Goal: Navigation & Orientation: Find specific page/section

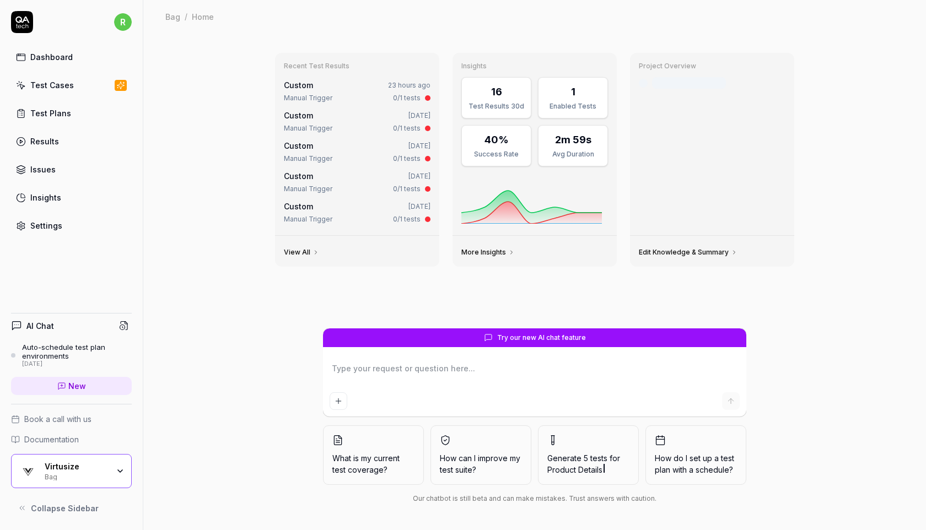
click at [72, 110] on link "Test Plans" at bounding box center [71, 114] width 121 height 22
type textarea "*"
click at [83, 78] on link "Test Cases" at bounding box center [71, 85] width 121 height 22
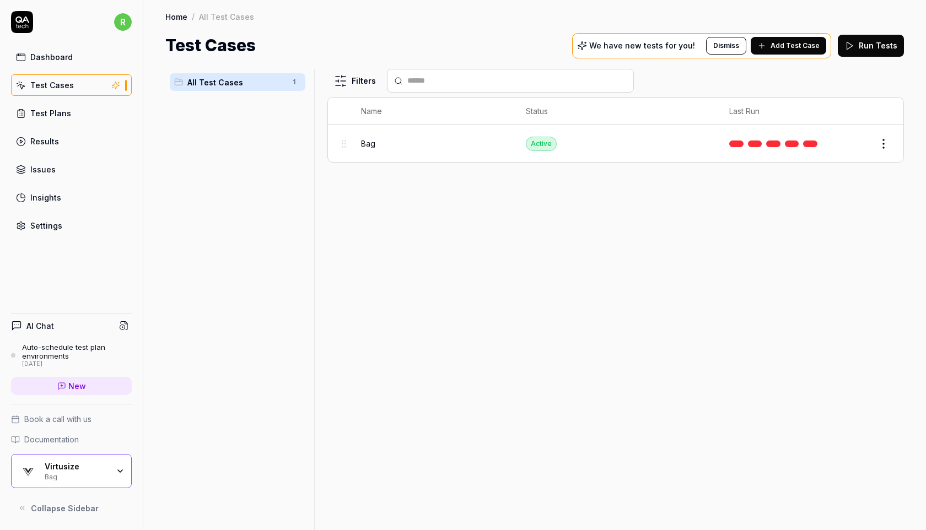
click at [79, 470] on div "Virtusize" at bounding box center [77, 467] width 64 height 10
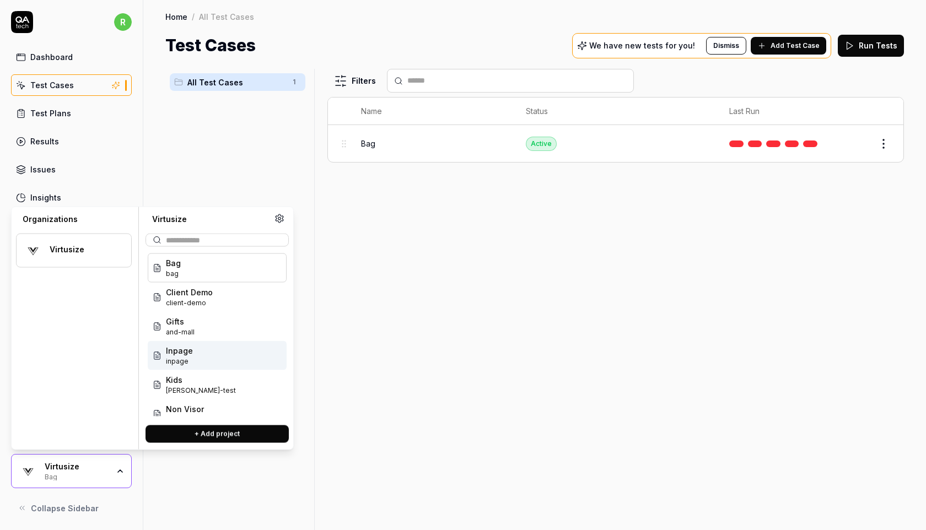
click at [208, 358] on div "Inpage inpage" at bounding box center [217, 355] width 139 height 29
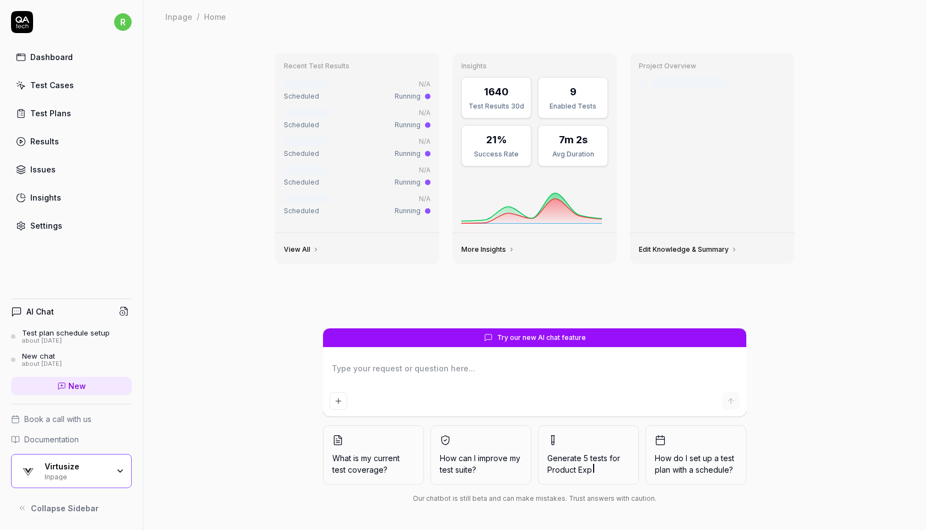
click at [50, 84] on div "Test Cases" at bounding box center [52, 85] width 44 height 12
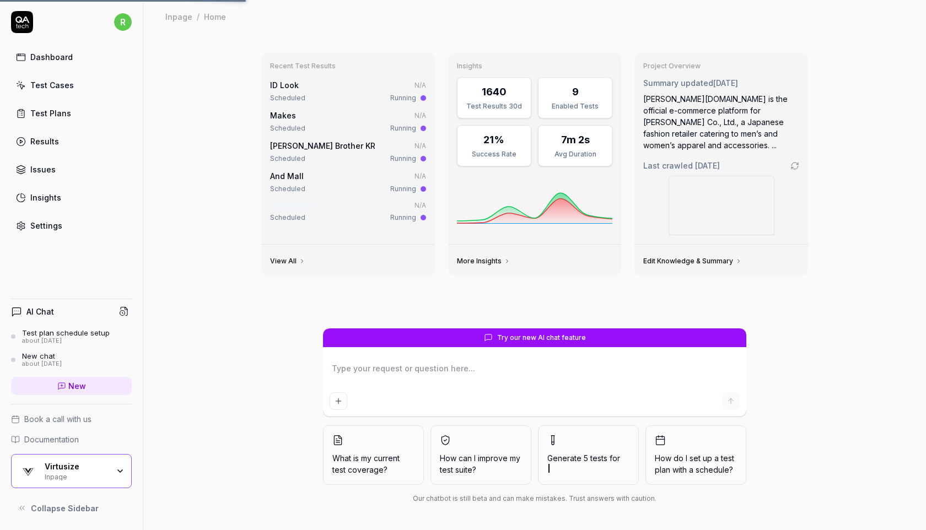
type textarea "*"
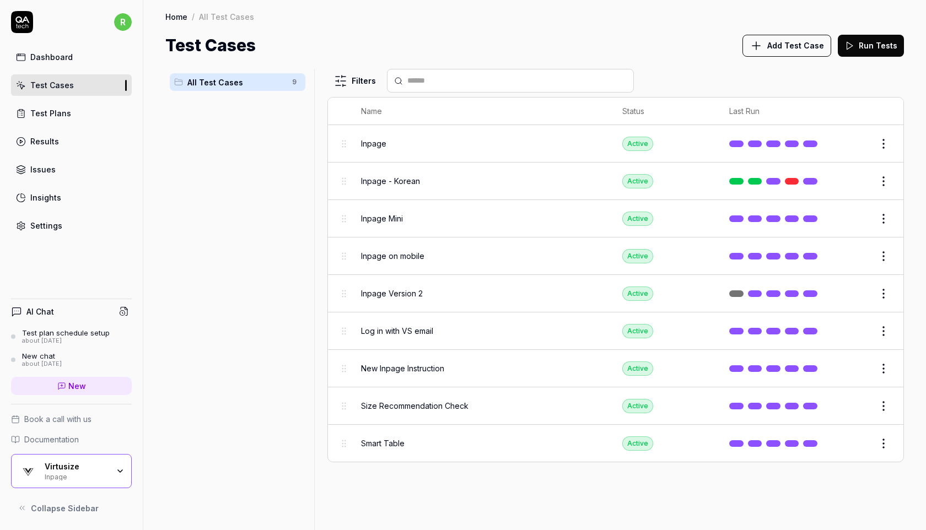
click at [90, 116] on link "Test Plans" at bounding box center [71, 114] width 121 height 22
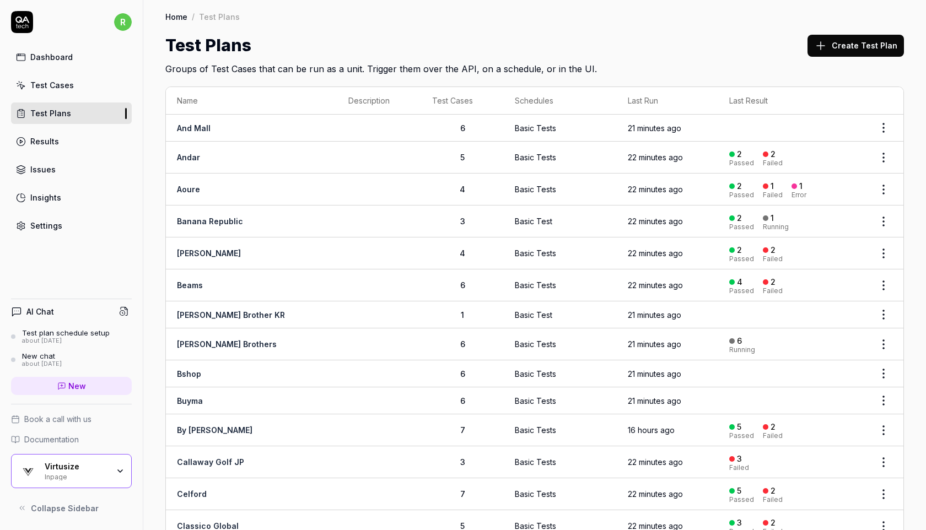
click at [713, 42] on div "Test Plans Create Test Plan" at bounding box center [534, 45] width 739 height 25
